Goal: Information Seeking & Learning: Learn about a topic

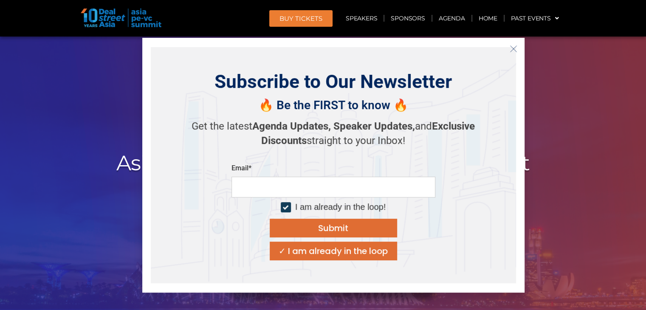
click at [510, 49] on icon "Close" at bounding box center [514, 49] width 8 height 8
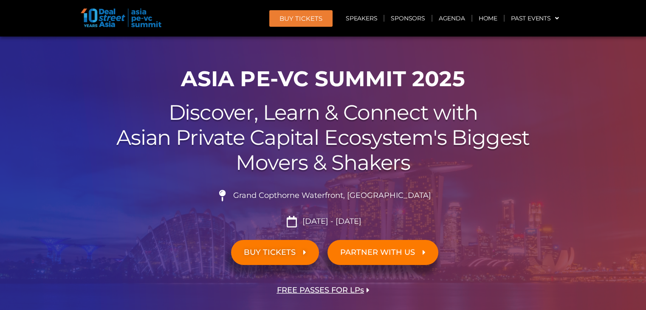
scroll to position [16, 0]
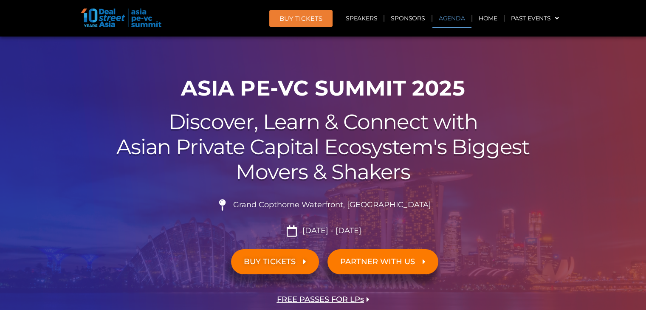
click at [454, 16] on link "Agenda" at bounding box center [452, 19] width 39 height 20
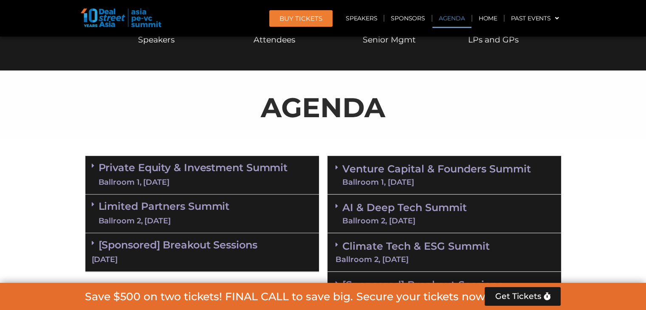
scroll to position [452, 0]
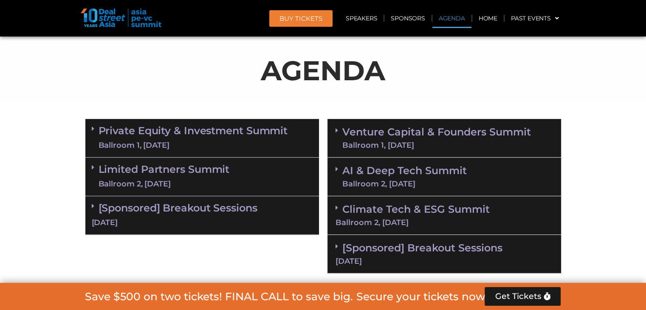
click at [423, 130] on link "Venture Capital & Founders​ Summit Ballroom 1, [DATE]" at bounding box center [437, 138] width 189 height 22
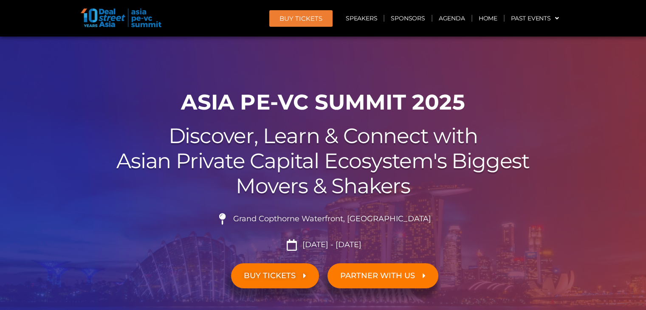
scroll to position [0, 0]
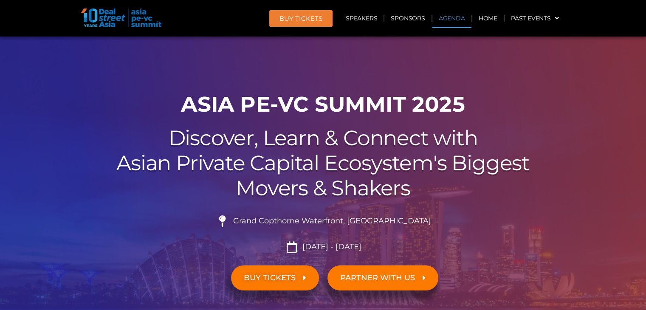
click at [459, 19] on link "Agenda" at bounding box center [452, 19] width 39 height 20
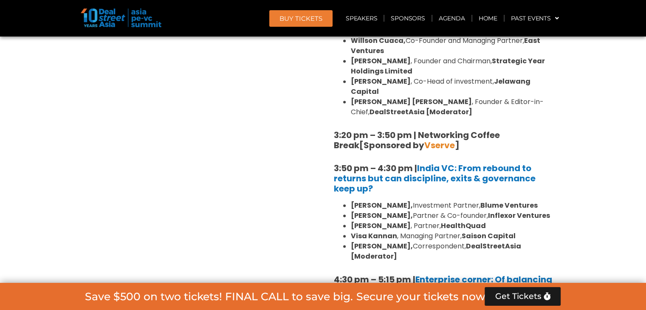
scroll to position [1310, 0]
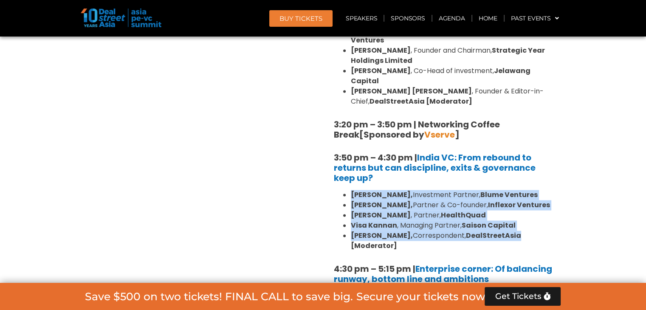
drag, startPoint x: 351, startPoint y: 163, endPoint x: 519, endPoint y: 208, distance: 174.1
click at [519, 208] on ul "[PERSON_NAME], Investment Partner, [PERSON_NAME] Ventures [PERSON_NAME], Partne…" at bounding box center [444, 220] width 221 height 61
copy ul "[PERSON_NAME], Investment Partner, [PERSON_NAME] Ventures [PERSON_NAME], Partne…"
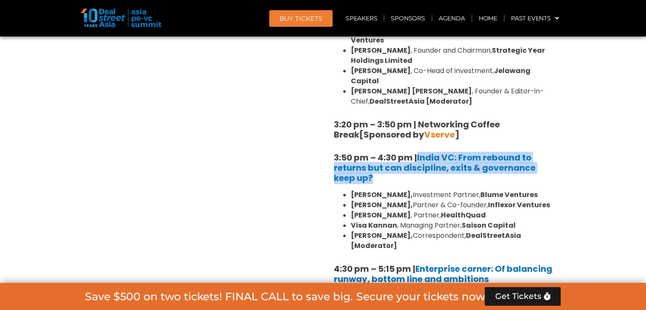
drag, startPoint x: 418, startPoint y: 126, endPoint x: 418, endPoint y: 147, distance: 20.4
click at [418, 153] on h5 "3:50 pm – 4:30 pm | [GEOGRAPHIC_DATA] VC: From rebound to returns but can disci…" at bounding box center [444, 168] width 221 height 31
copy strong "India VC: From rebound to returns but can discipline, exits & governance keep u…"
